Goal: Task Accomplishment & Management: Use online tool/utility

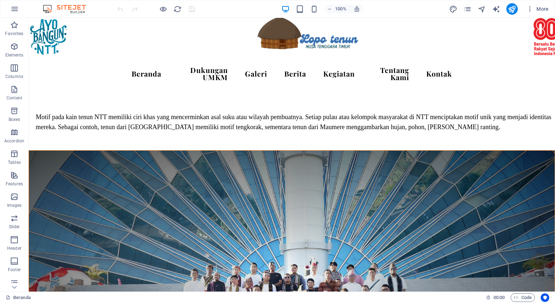
scroll to position [1291, 0]
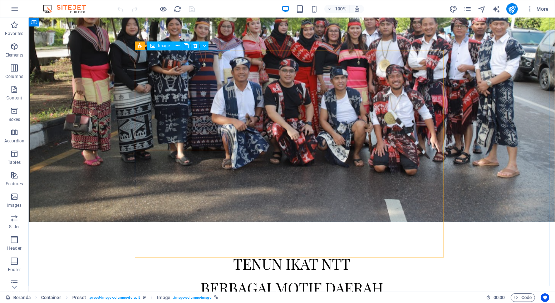
click at [156, 46] on div "Image" at bounding box center [159, 45] width 25 height 9
click at [162, 46] on span "Image" at bounding box center [164, 46] width 12 height 4
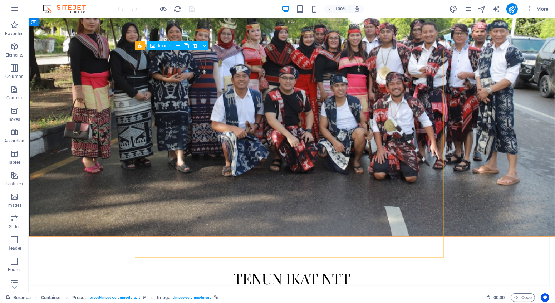
select select "px"
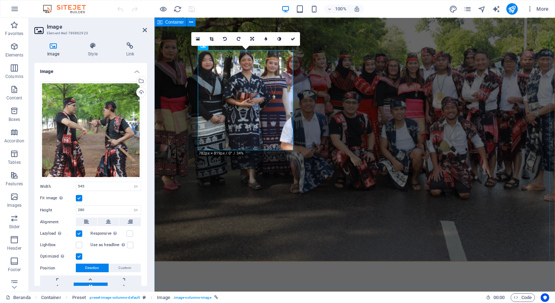
scroll to position [1322, 0]
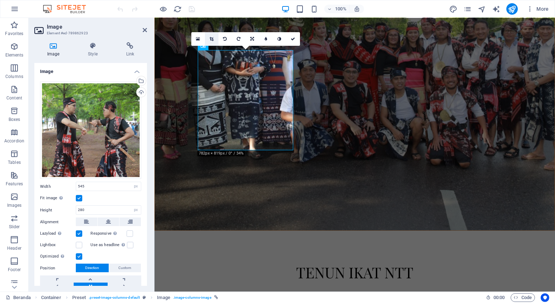
click at [212, 40] on icon at bounding box center [211, 39] width 4 height 4
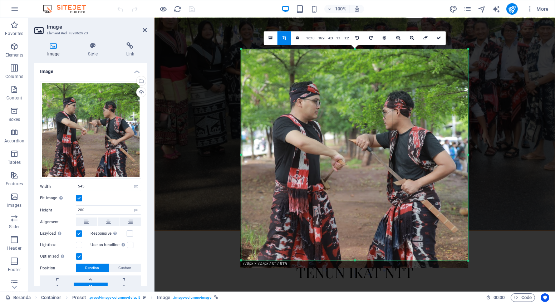
drag, startPoint x: 241, startPoint y: 264, endPoint x: 242, endPoint y: 257, distance: 7.6
click at [242, 257] on div "180 170 160 150 140 130 120 110 100 90 80 70 60 50 40 30 20 10 0 -10 -20 -30 -4…" at bounding box center [354, 154] width 227 height 211
click at [439, 36] on icon at bounding box center [438, 38] width 4 height 4
type input "633"
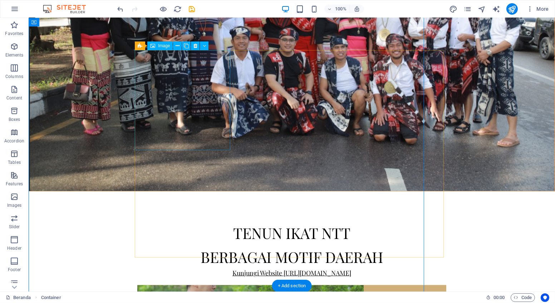
scroll to position [1291, 0]
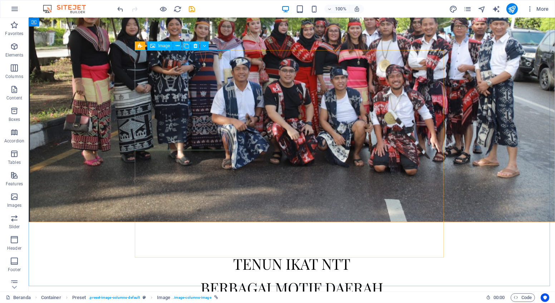
click at [160, 46] on span "Image" at bounding box center [164, 46] width 12 height 4
click at [158, 46] on div "Image" at bounding box center [159, 45] width 25 height 9
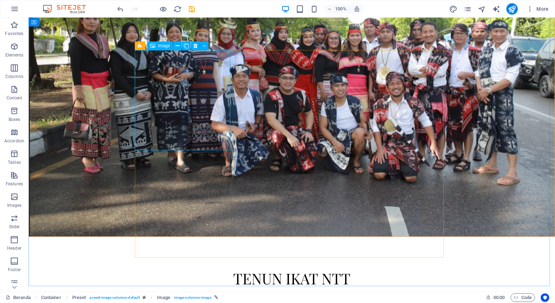
select select "px"
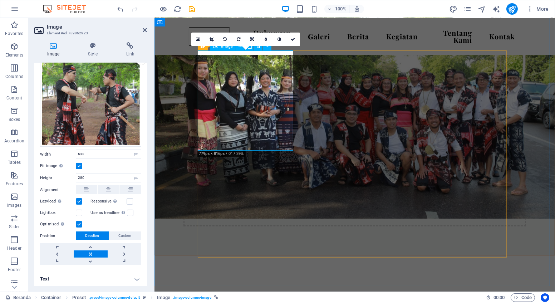
scroll to position [1225, 0]
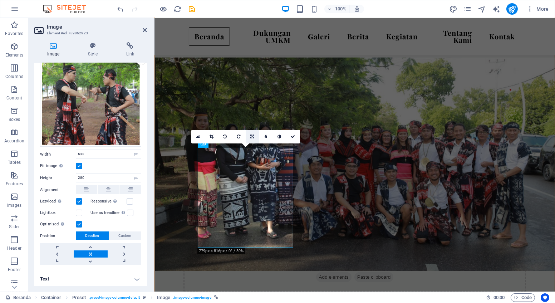
click at [252, 134] on icon at bounding box center [252, 136] width 4 height 4
click at [80, 163] on label at bounding box center [79, 166] width 6 height 6
click at [0, 0] on input "Fit image Automatically fit image to a fixed width and height" at bounding box center [0, 0] width 0 height 0
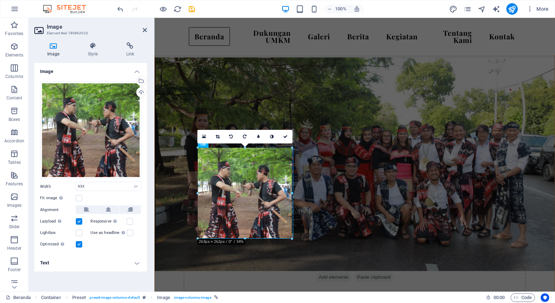
type input "254"
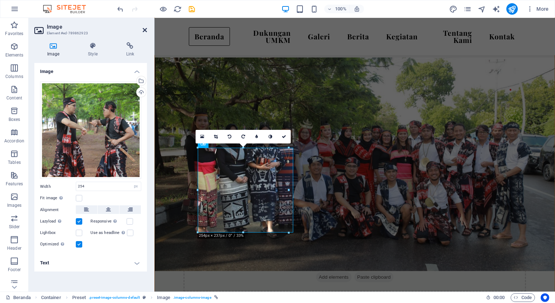
click at [146, 31] on icon at bounding box center [145, 30] width 4 height 6
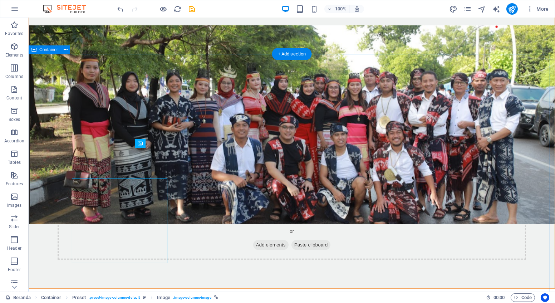
scroll to position [1194, 0]
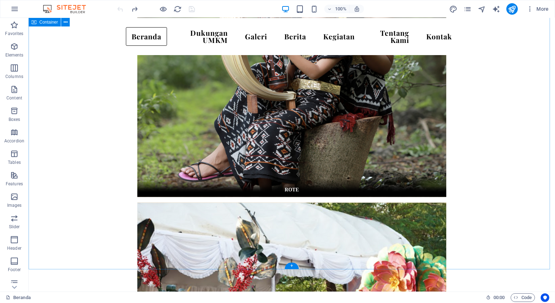
scroll to position [2006, 0]
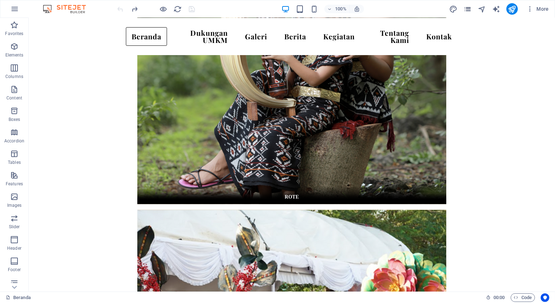
click at [471, 9] on icon "pages" at bounding box center [467, 9] width 8 height 8
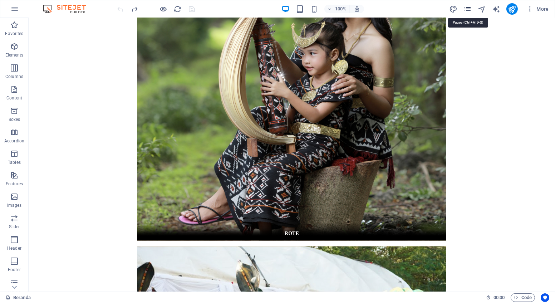
scroll to position [2063, 0]
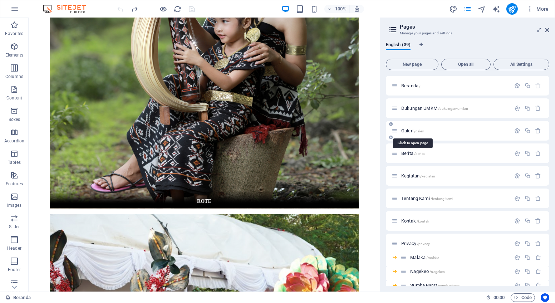
click at [422, 132] on span "/galeri" at bounding box center [419, 131] width 10 height 4
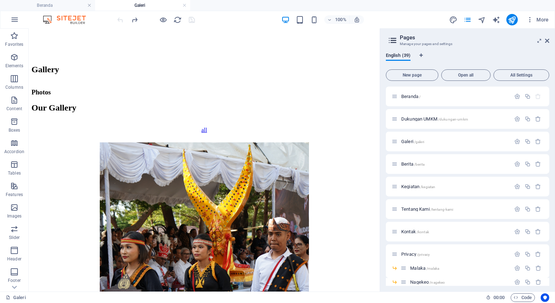
scroll to position [171, 0]
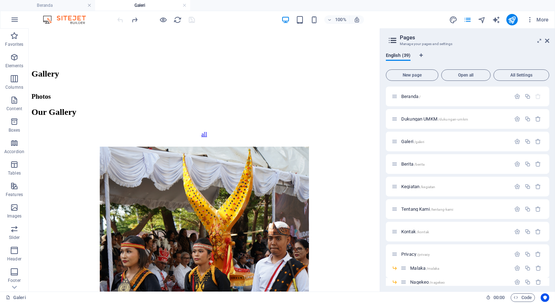
drag, startPoint x: 378, startPoint y: 128, endPoint x: 409, endPoint y: 132, distance: 31.0
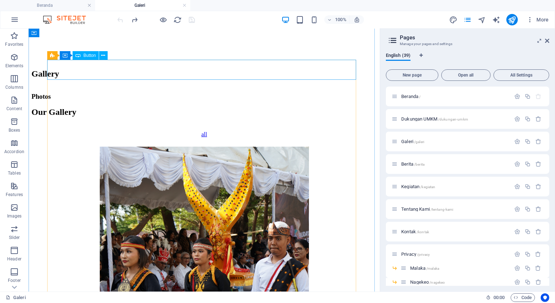
click at [202, 131] on div "all" at bounding box center [203, 134] width 345 height 6
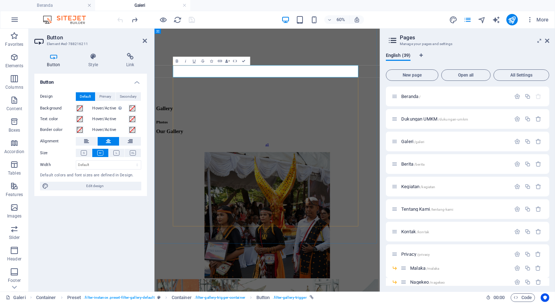
scroll to position [258, 0]
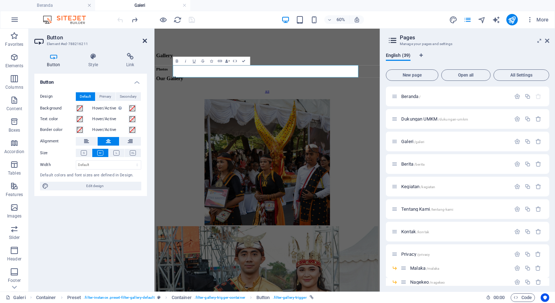
click at [146, 42] on icon at bounding box center [145, 41] width 4 height 6
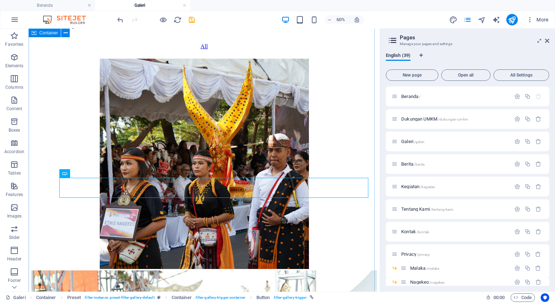
scroll to position [171, 0]
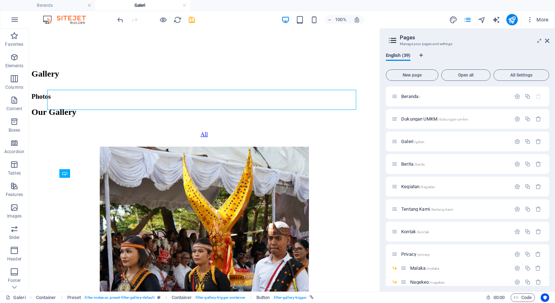
click at [544, 40] on h2 "Pages" at bounding box center [474, 37] width 149 height 6
click at [547, 42] on icon at bounding box center [547, 41] width 4 height 6
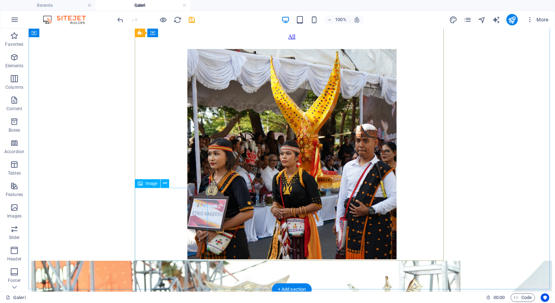
scroll to position [398, 0]
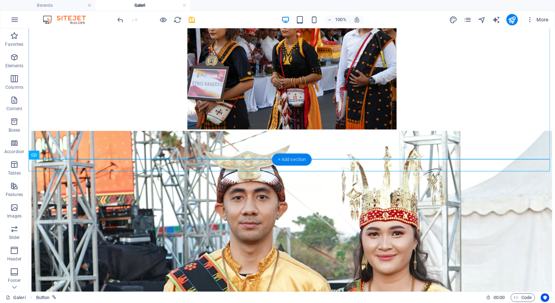
click at [281, 165] on div "+ Add section" at bounding box center [292, 159] width 40 height 12
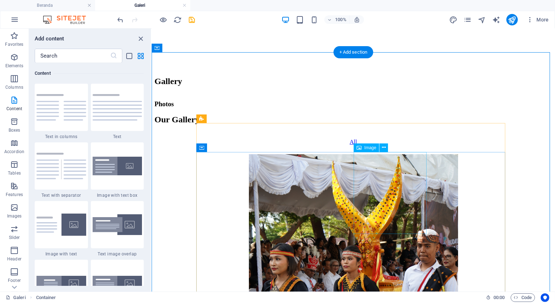
scroll to position [171, 0]
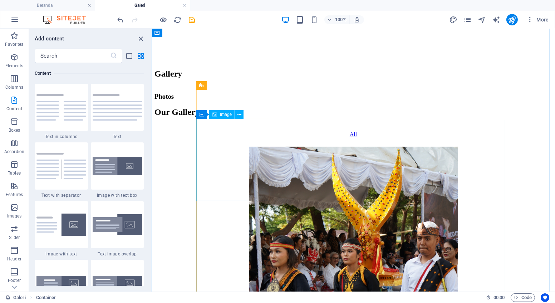
click at [243, 173] on figure at bounding box center [352, 253] width 397 height 212
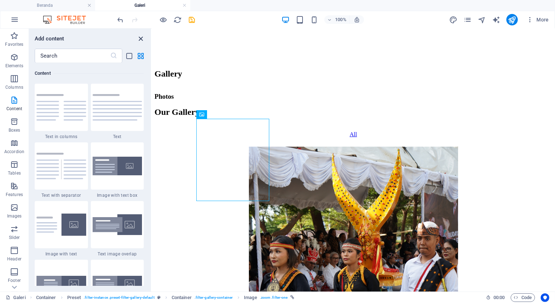
click at [139, 39] on icon "close panel" at bounding box center [141, 39] width 8 height 8
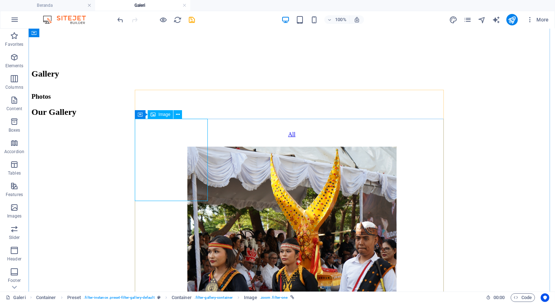
click at [166, 185] on figure at bounding box center [291, 253] width 520 height 212
select select "px"
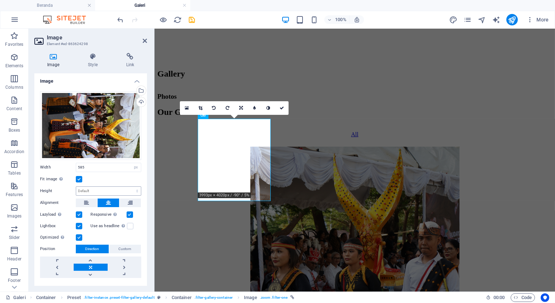
scroll to position [0, 0]
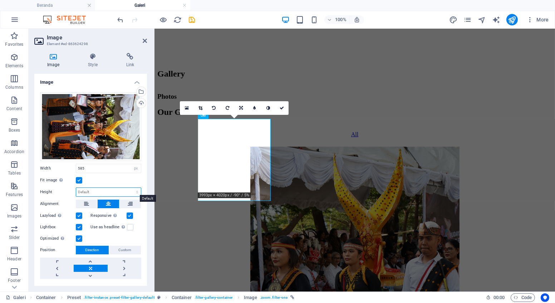
click at [115, 191] on select "Default auto px" at bounding box center [108, 192] width 65 height 9
click at [76, 188] on select "Default auto px" at bounding box center [108, 192] width 65 height 9
select select "DISABLED_OPTION_VALUE"
click at [77, 178] on label at bounding box center [79, 180] width 6 height 6
click at [0, 0] on input "Fit image Automatically fit image to a fixed width and height" at bounding box center [0, 0] width 0 height 0
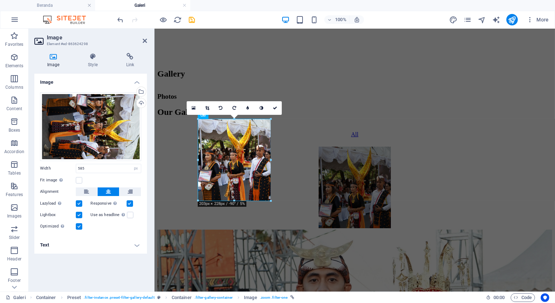
drag, startPoint x: 233, startPoint y: 191, endPoint x: 79, endPoint y: 170, distance: 155.5
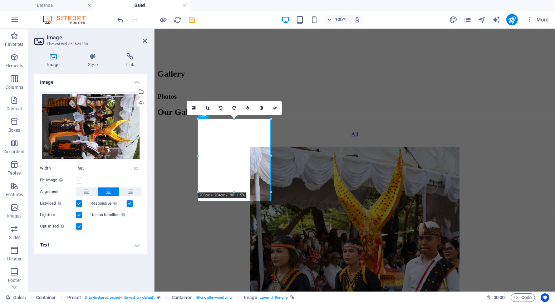
click at [80, 181] on label at bounding box center [79, 180] width 6 height 6
click at [0, 0] on input "Fit image Automatically fit image to a fixed width and height" at bounding box center [0, 0] width 0 height 0
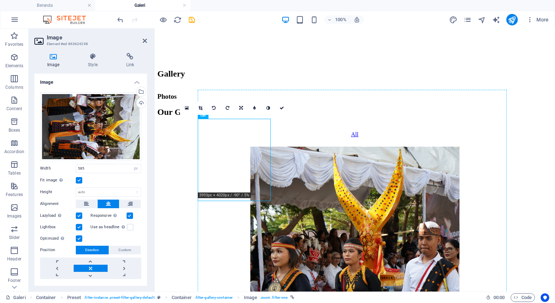
drag, startPoint x: 264, startPoint y: 184, endPoint x: 268, endPoint y: 189, distance: 6.9
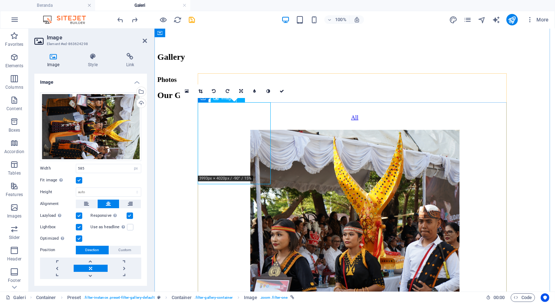
click at [240, 139] on figure at bounding box center [354, 236] width 395 height 212
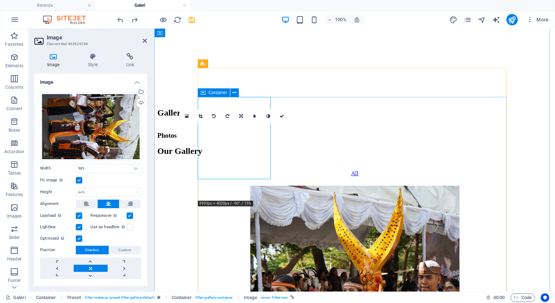
scroll to position [130, 0]
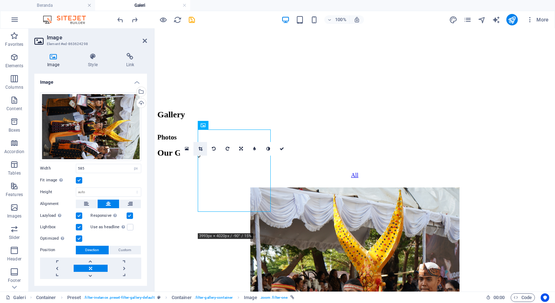
click at [201, 148] on icon at bounding box center [200, 149] width 4 height 4
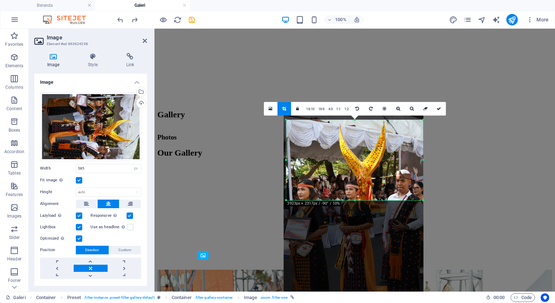
drag, startPoint x: 285, startPoint y: 231, endPoint x: 287, endPoint y: 171, distance: 59.4
click at [287, 171] on div "180 170 160 150 140 130 120 110 100 90 80 70 60 50 40 30 20 10 0 -10 -20 -30 -4…" at bounding box center [354, 160] width 137 height 81
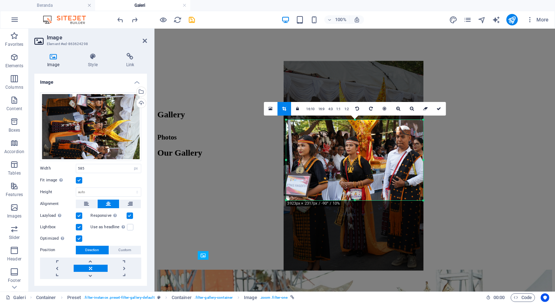
drag, startPoint x: 336, startPoint y: 166, endPoint x: 340, endPoint y: 122, distance: 43.9
click at [340, 122] on div at bounding box center [353, 165] width 140 height 209
click at [439, 107] on icon at bounding box center [438, 109] width 4 height 4
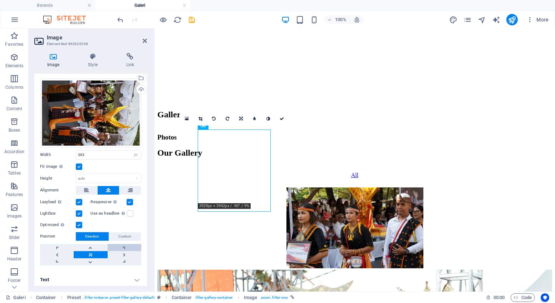
scroll to position [14, 0]
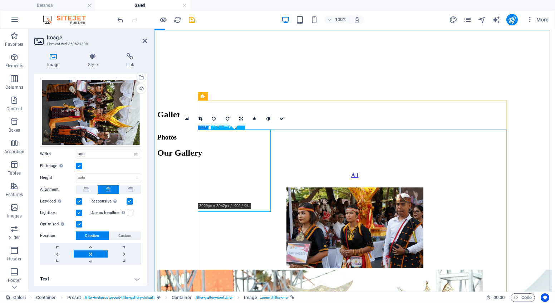
type input "585"
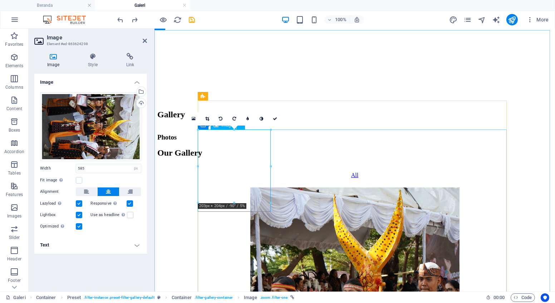
scroll to position [0, 0]
click at [105, 139] on div "Drag files here, click to choose files or select files from Files or our free s…" at bounding box center [90, 126] width 101 height 69
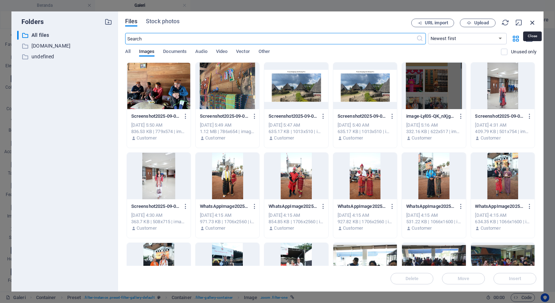
click at [534, 23] on icon "button" at bounding box center [532, 23] width 8 height 8
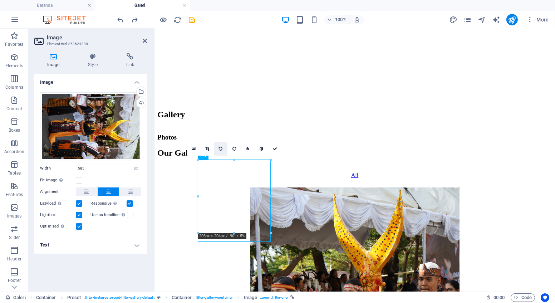
click at [217, 149] on link at bounding box center [221, 149] width 14 height 14
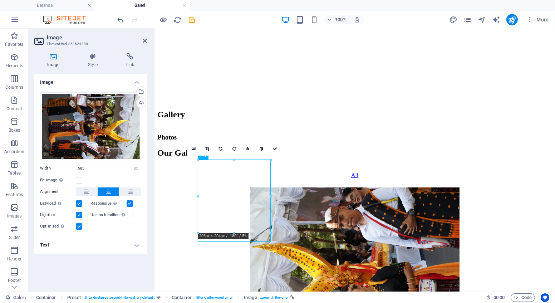
click at [217, 149] on link at bounding box center [221, 149] width 14 height 14
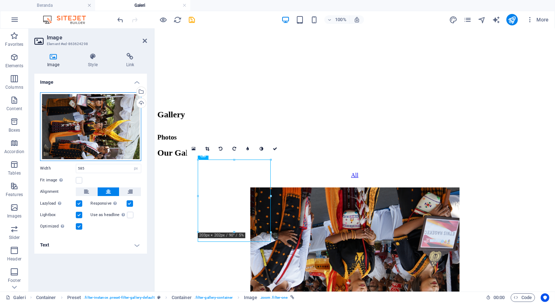
drag, startPoint x: 75, startPoint y: 128, endPoint x: 91, endPoint y: 135, distance: 17.1
click at [93, 174] on div "Drag files here, click to choose files or select files from Files or our free s…" at bounding box center [90, 162] width 113 height 150
click at [90, 134] on div "Drag files here, click to choose files or select files from Files or our free s…" at bounding box center [90, 126] width 101 height 69
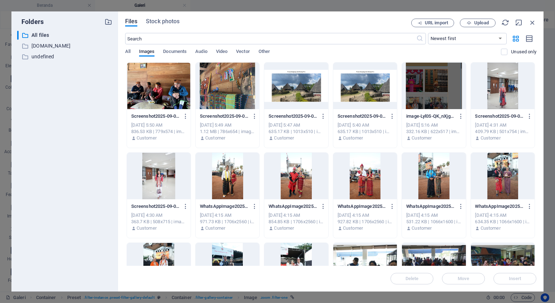
click at [527, 26] on div "URL import Upload" at bounding box center [473, 23] width 125 height 9
click at [529, 22] on icon "button" at bounding box center [532, 23] width 8 height 8
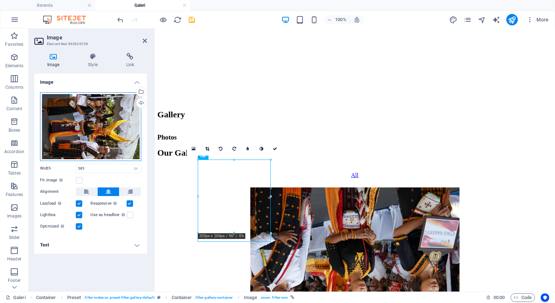
click at [95, 118] on div "Drag files here, click to choose files or select files from Files or our free s…" at bounding box center [90, 126] width 101 height 69
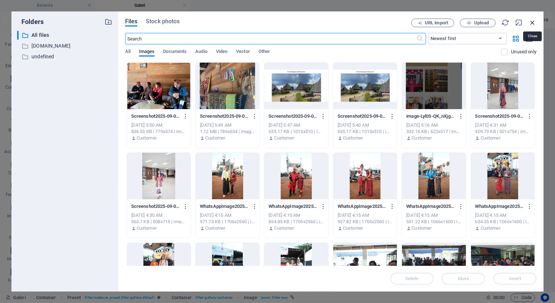
click at [529, 21] on icon "button" at bounding box center [532, 23] width 8 height 8
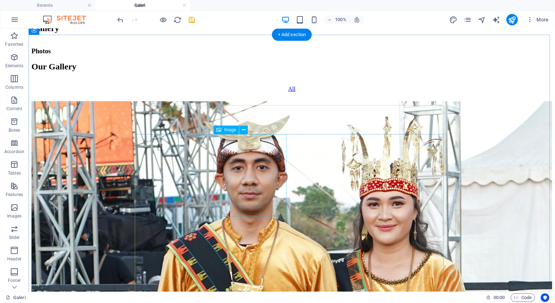
scroll to position [292, 0]
